Goal: Task Accomplishment & Management: Use online tool/utility

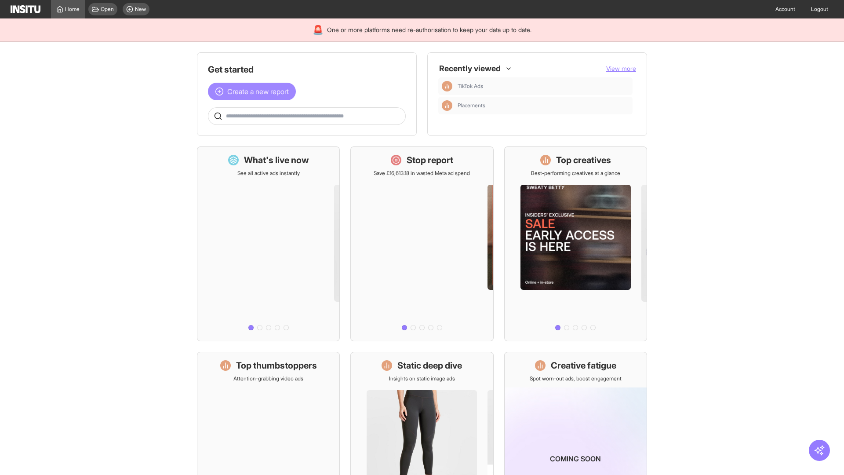
click at [254, 91] on span "Create a new report" at bounding box center [258, 91] width 62 height 11
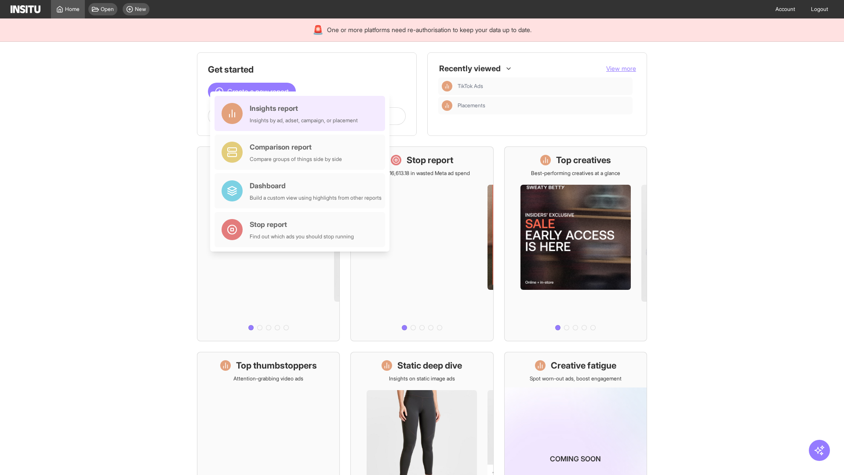
click at [302, 113] on div "Insights report Insights by ad, adset, campaign, or placement" at bounding box center [304, 113] width 108 height 21
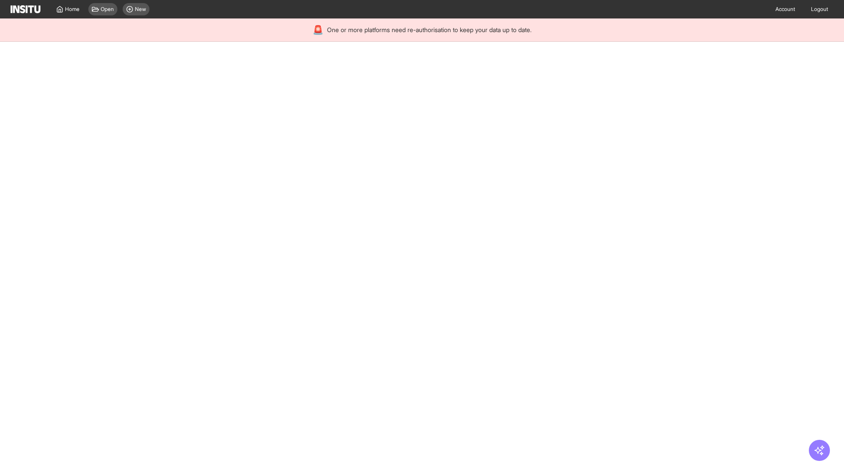
select select "**"
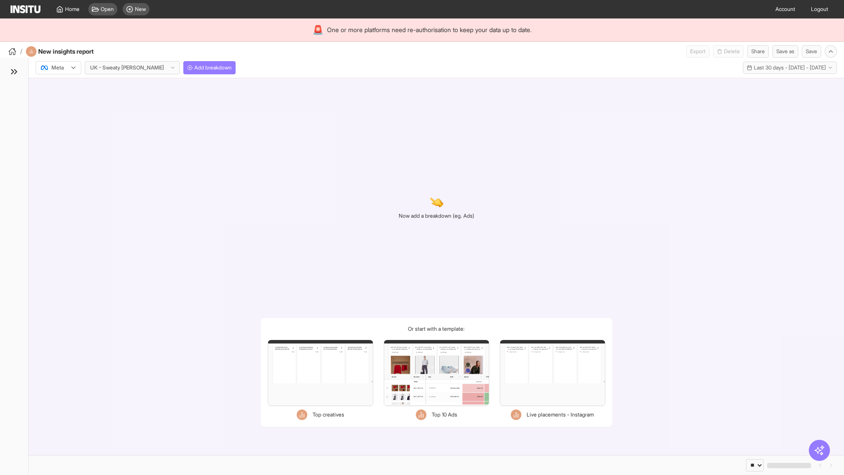
click at [58, 68] on div at bounding box center [52, 67] width 25 height 9
click at [58, 87] on span "Meta" at bounding box center [58, 87] width 12 height 8
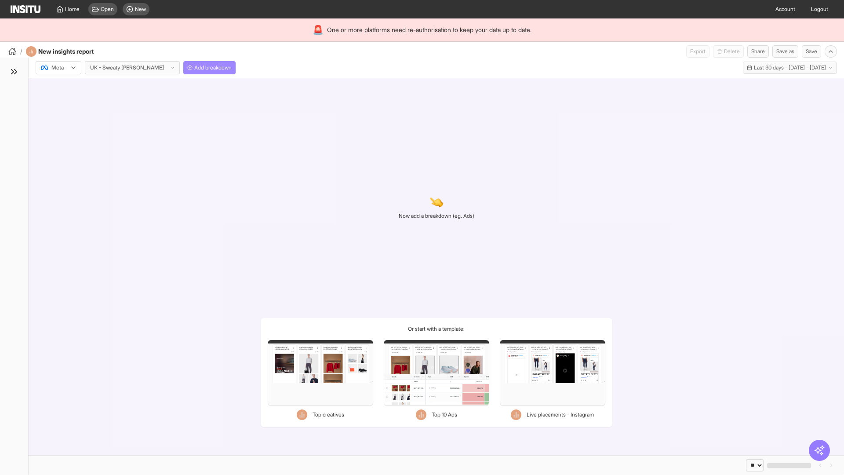
click at [194, 68] on span "Add breakdown" at bounding box center [212, 67] width 37 height 7
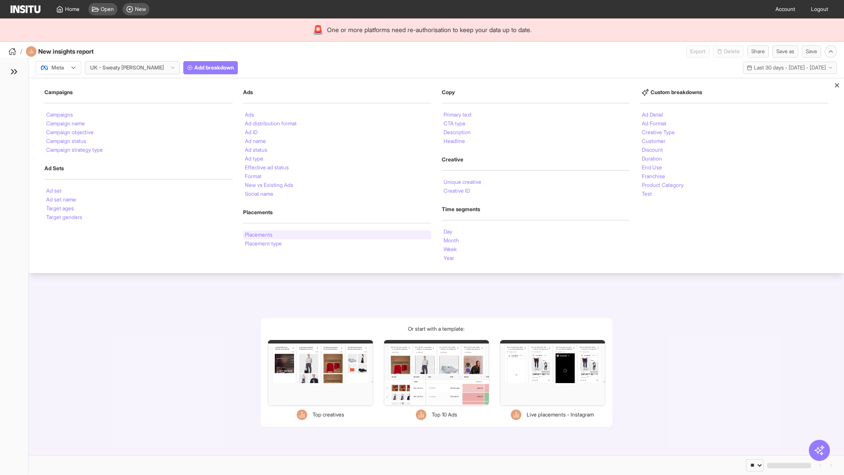
click at [259, 235] on li "Placements" at bounding box center [259, 234] width 28 height 5
